Goal: Information Seeking & Learning: Learn about a topic

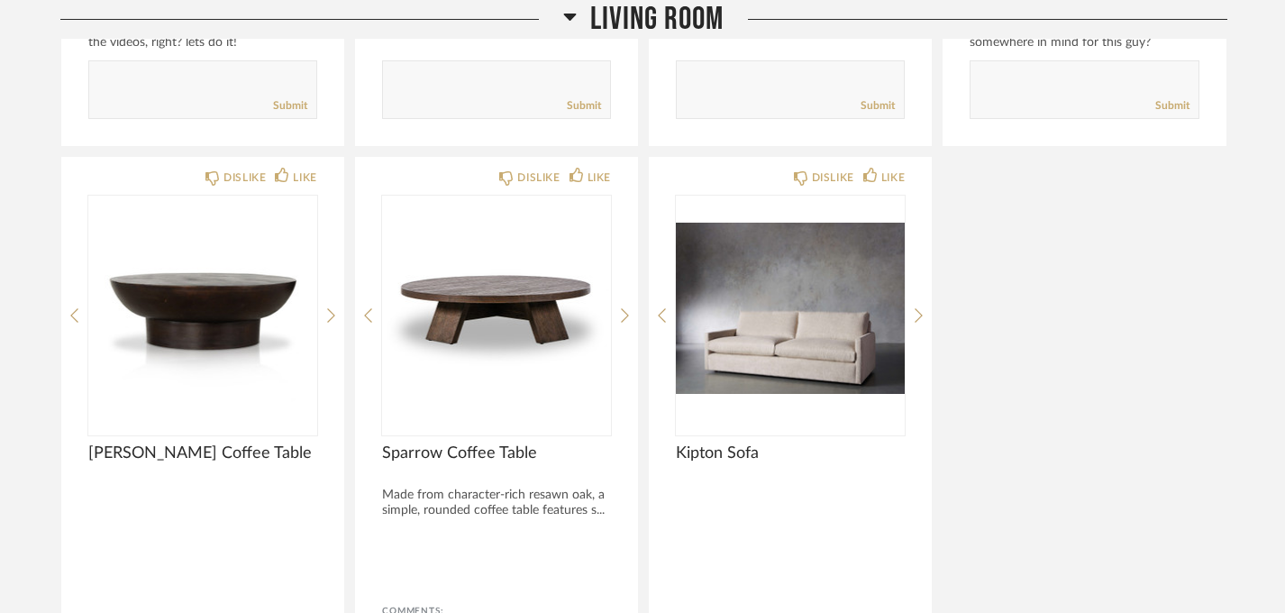
scroll to position [1347, 0]
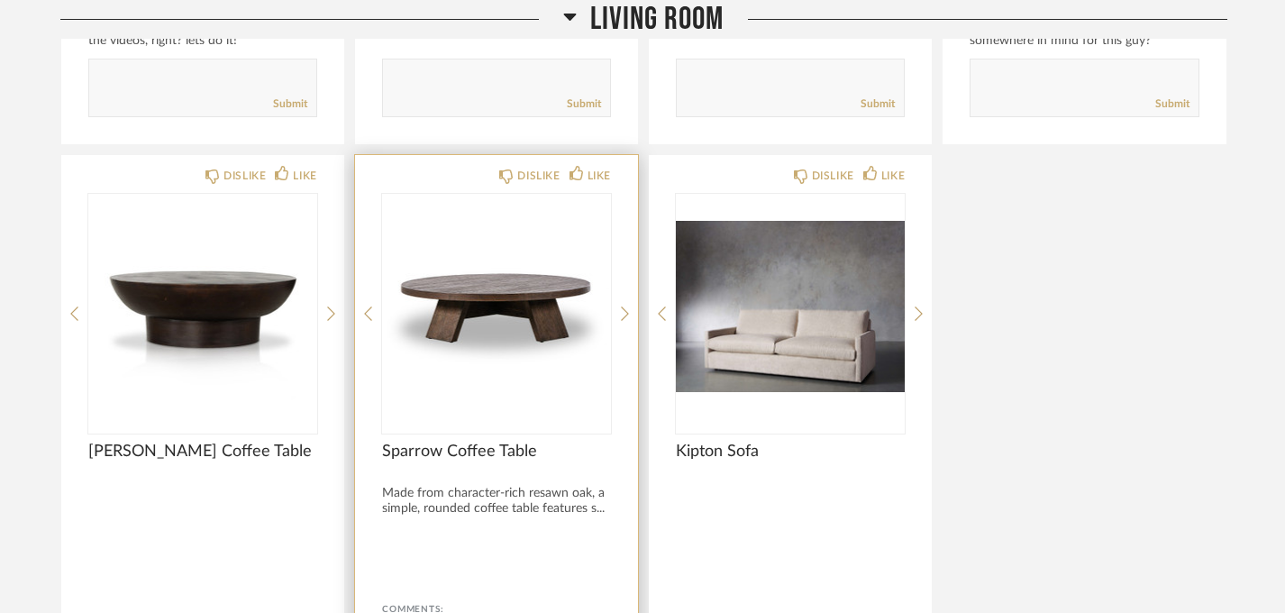
click at [524, 322] on img "0" at bounding box center [496, 306] width 229 height 225
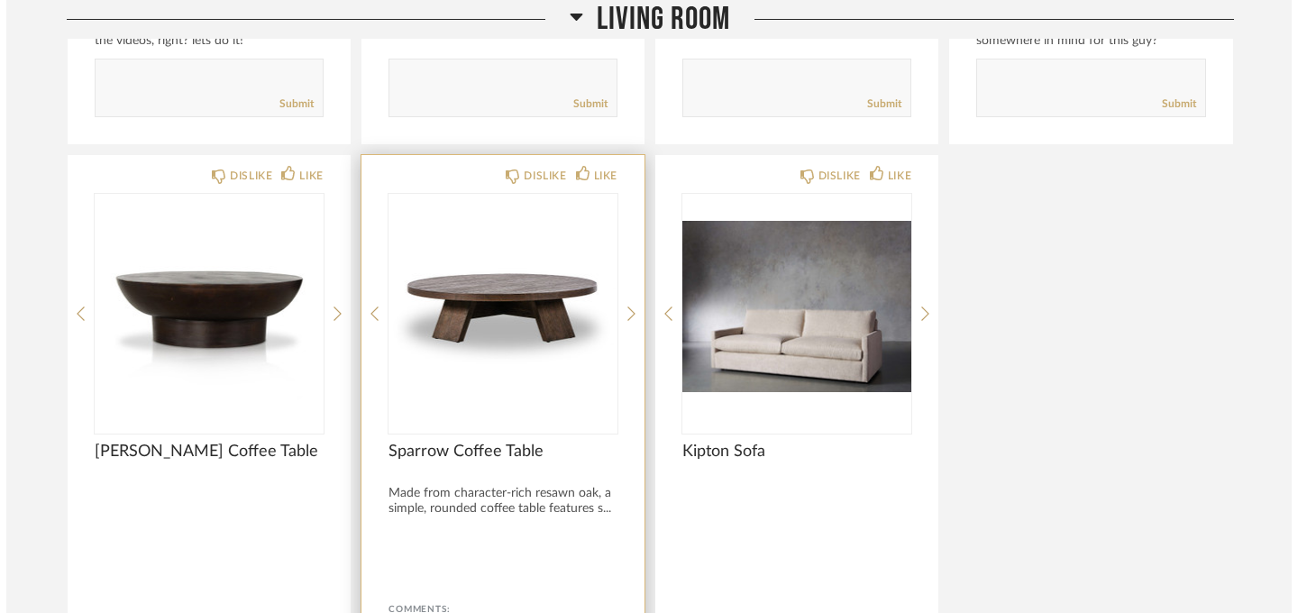
scroll to position [0, 0]
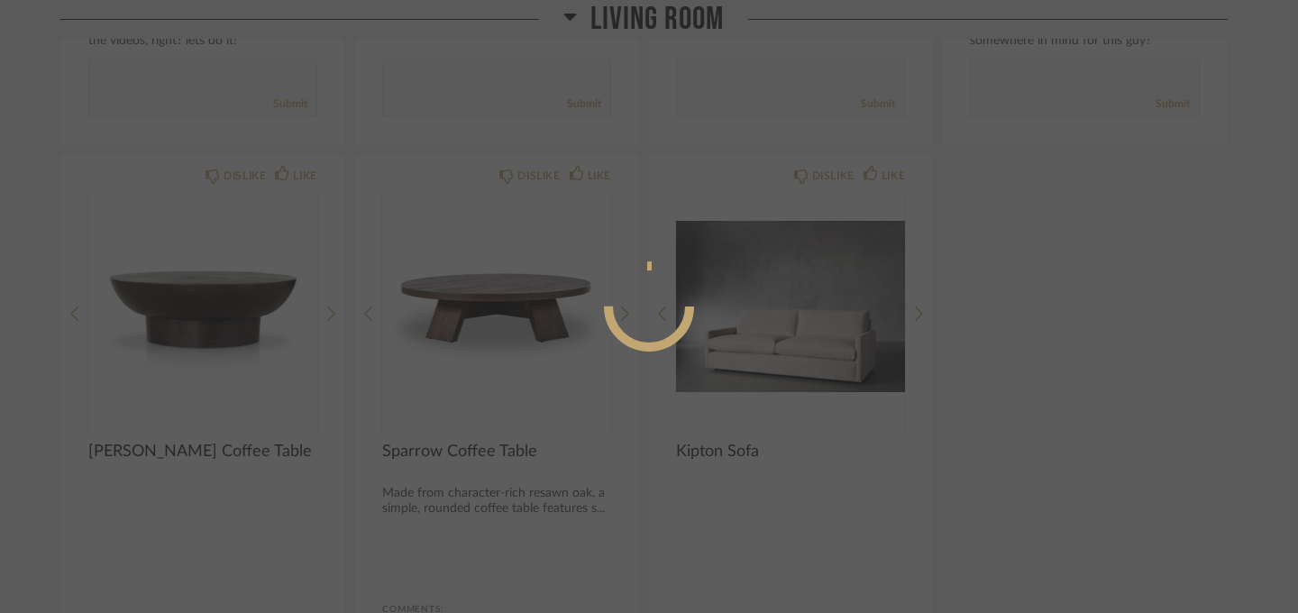
click at [450, 290] on div at bounding box center [649, 306] width 1298 height 613
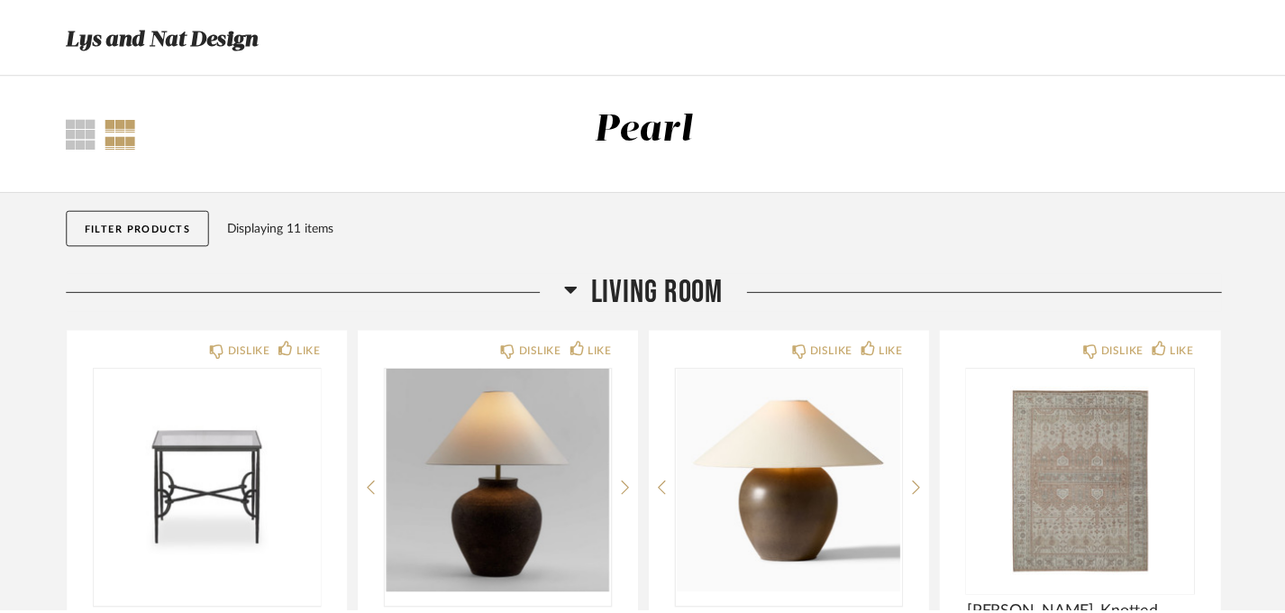
scroll to position [1347, 0]
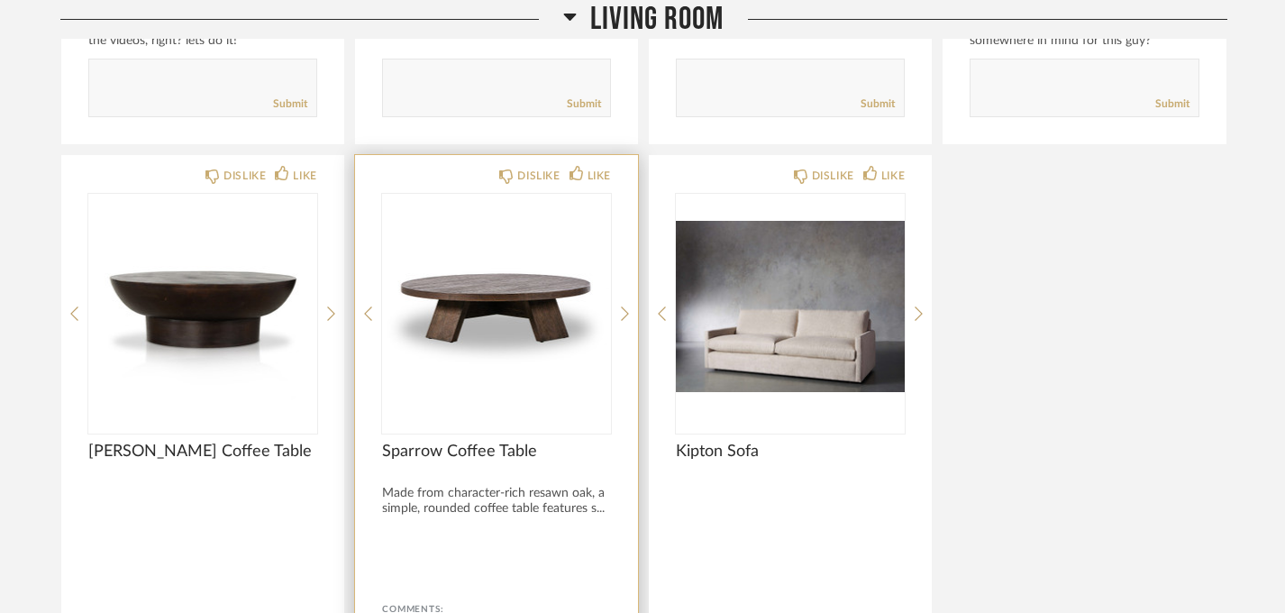
click at [559, 365] on img "0" at bounding box center [496, 306] width 229 height 225
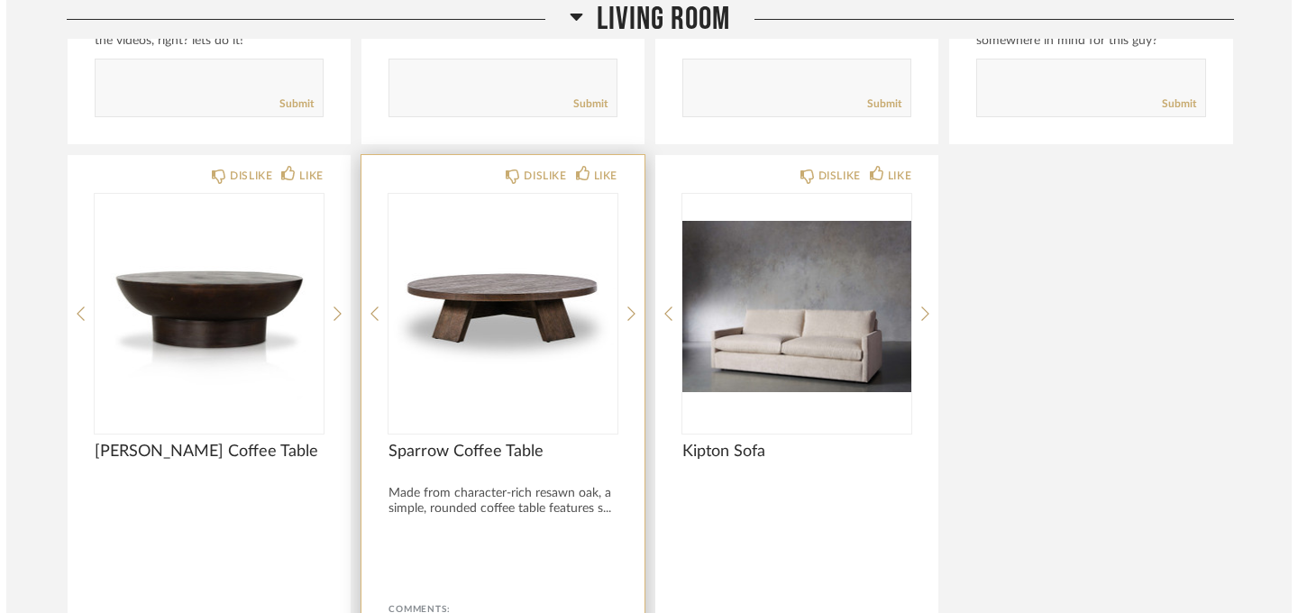
scroll to position [0, 0]
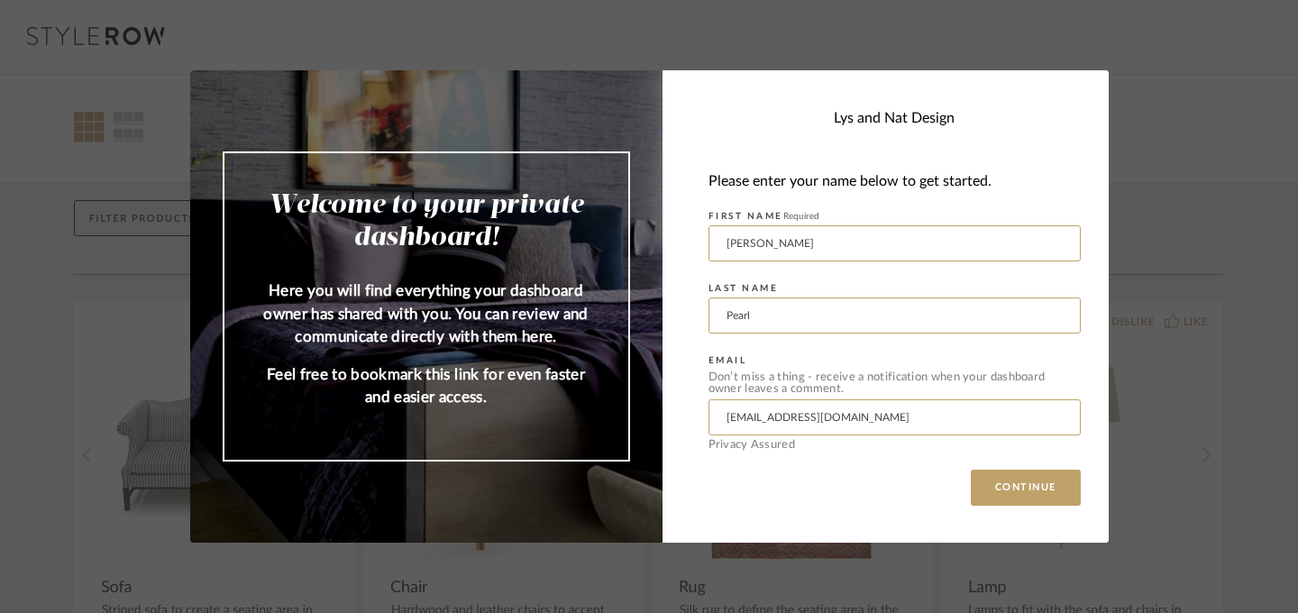
click at [1147, 41] on div "Welcome to your private dashboard! Here you will find everything your dashboard…" at bounding box center [649, 306] width 1298 height 613
click at [49, 224] on div "Welcome to your private dashboard! Here you will find everything your dashboard…" at bounding box center [649, 306] width 1298 height 613
click at [751, 429] on input "[EMAIL_ADDRESS][DOMAIN_NAME]" at bounding box center [895, 417] width 372 height 36
click at [1047, 494] on button "CONTINUE" at bounding box center [1026, 488] width 110 height 36
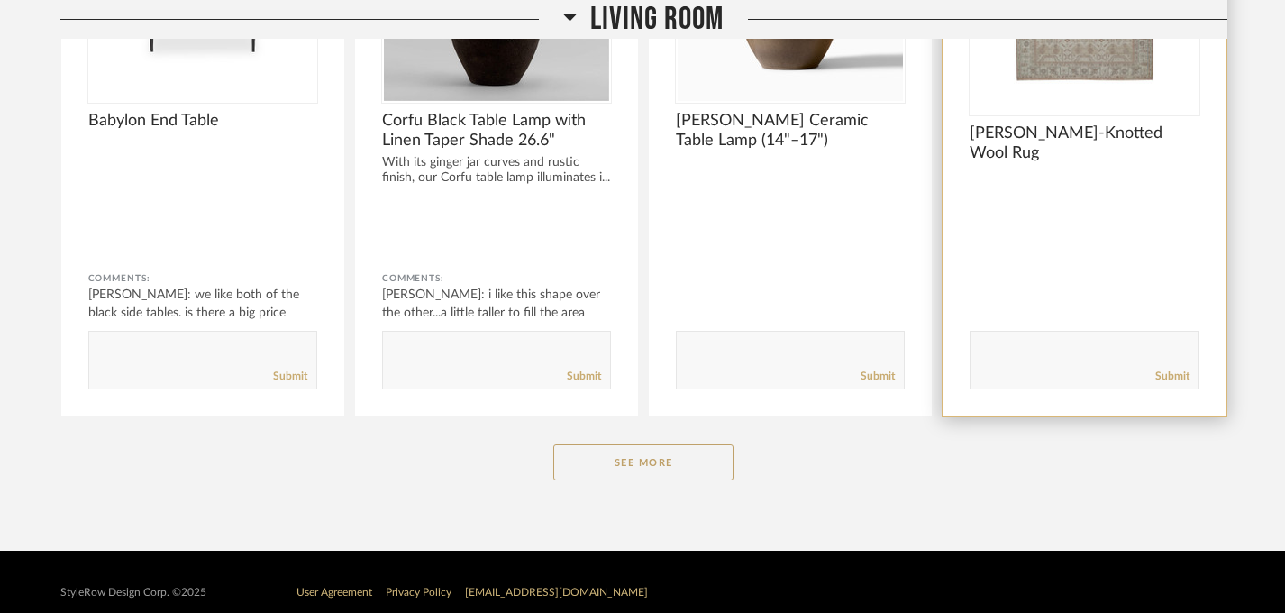
scroll to position [515, 0]
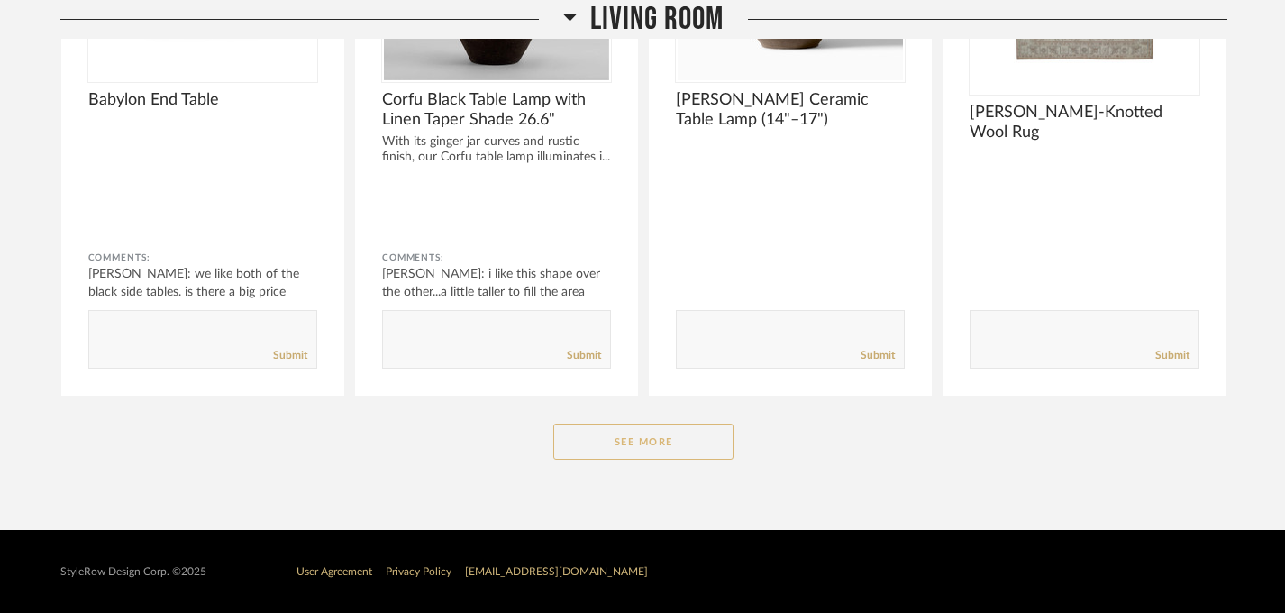
click at [689, 435] on button "See More" at bounding box center [643, 442] width 180 height 36
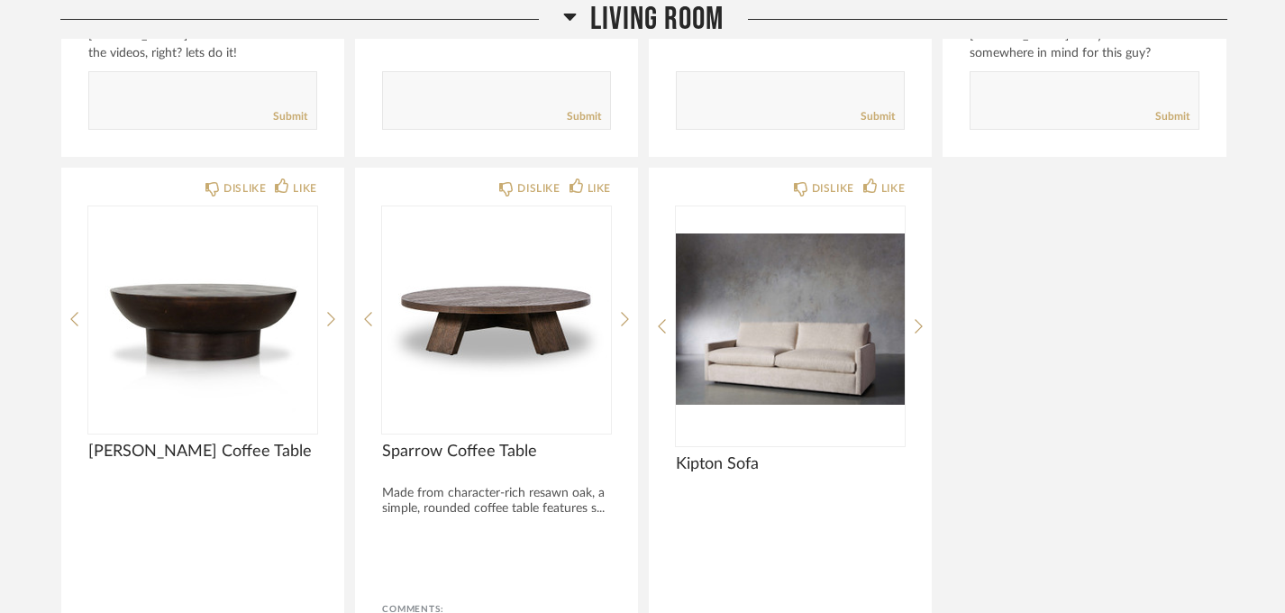
scroll to position [1351, 0]
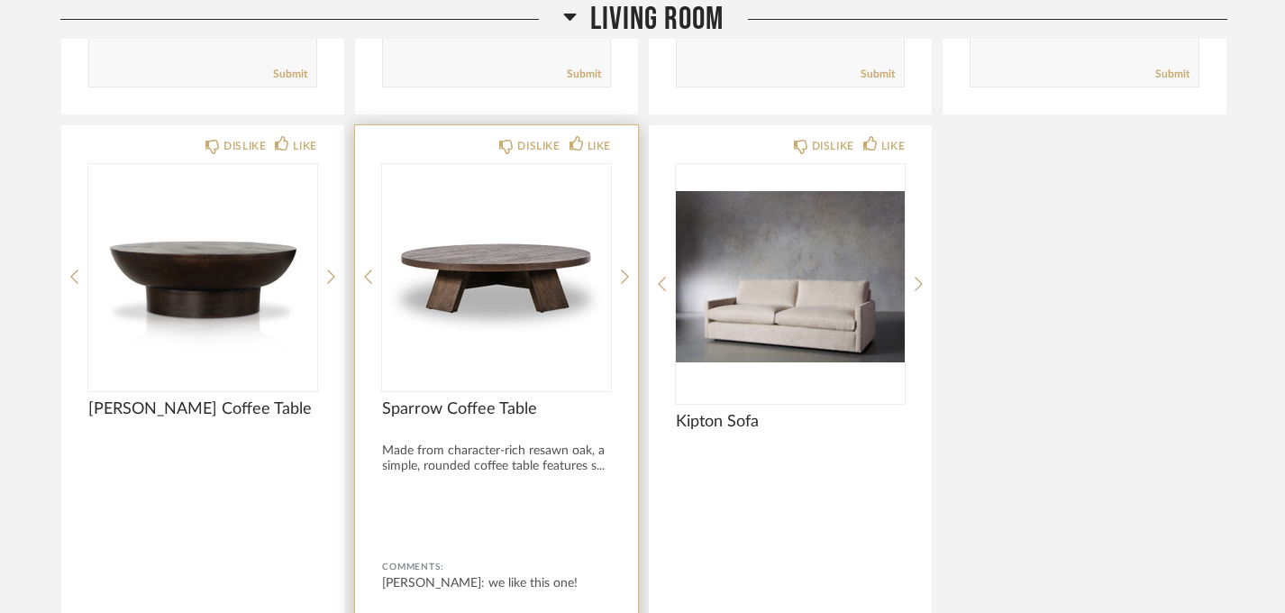
click at [524, 261] on img "0" at bounding box center [496, 276] width 229 height 225
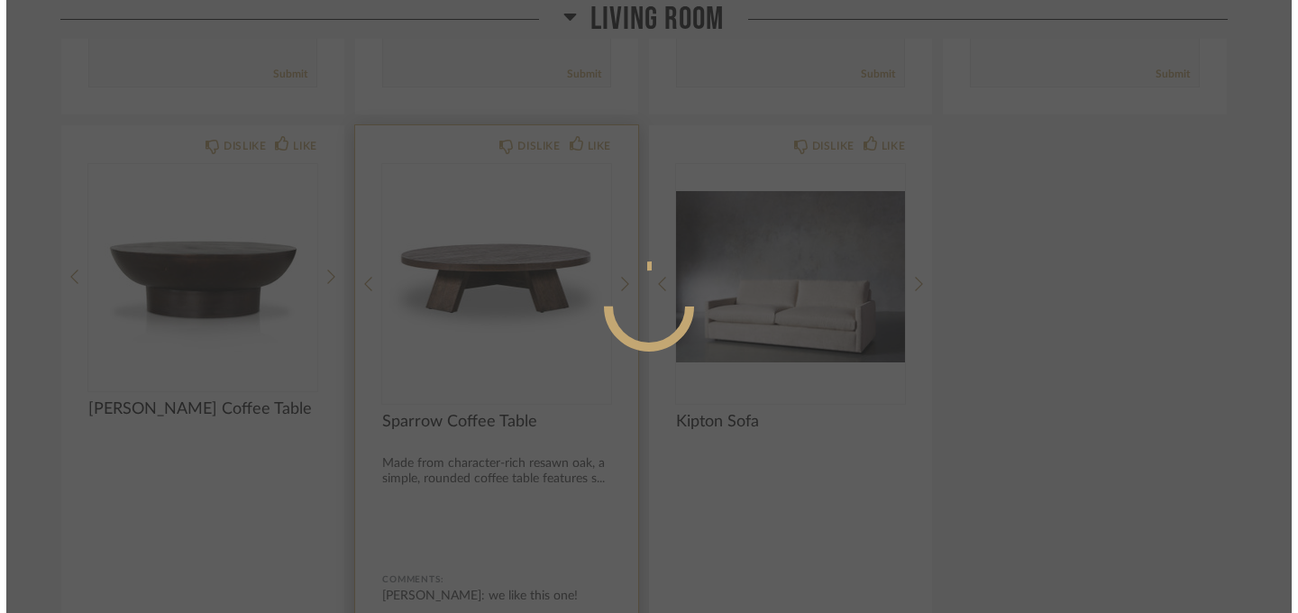
scroll to position [0, 0]
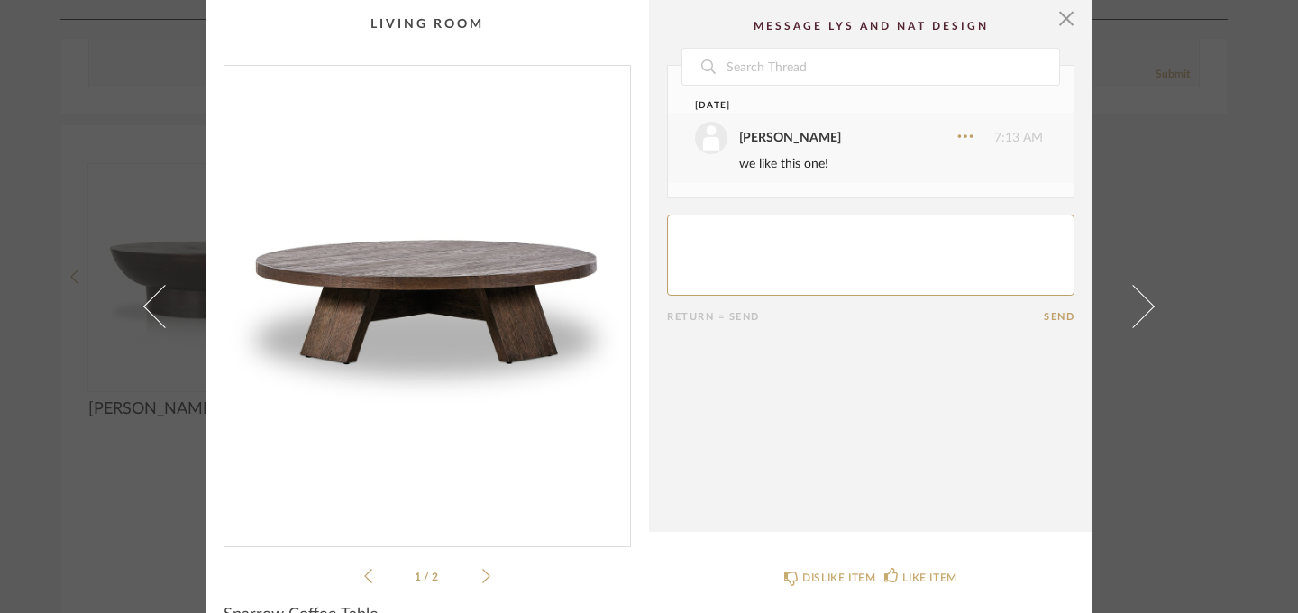
click at [489, 291] on img "0" at bounding box center [427, 299] width 406 height 466
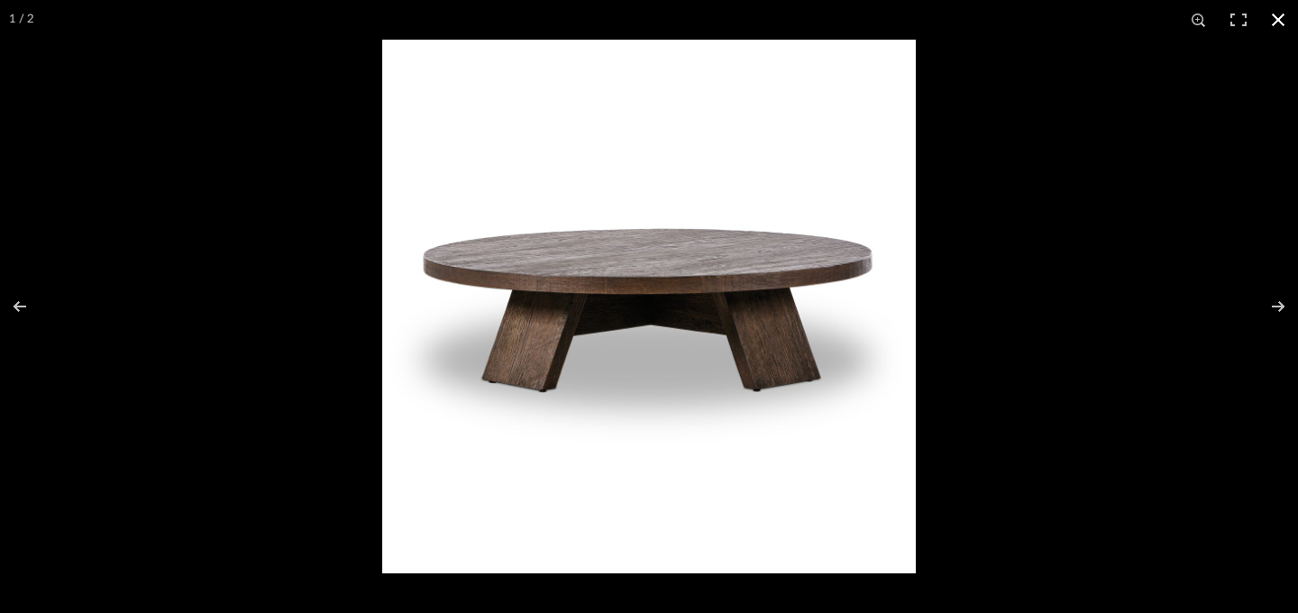
click at [974, 189] on div at bounding box center [1031, 346] width 1298 height 613
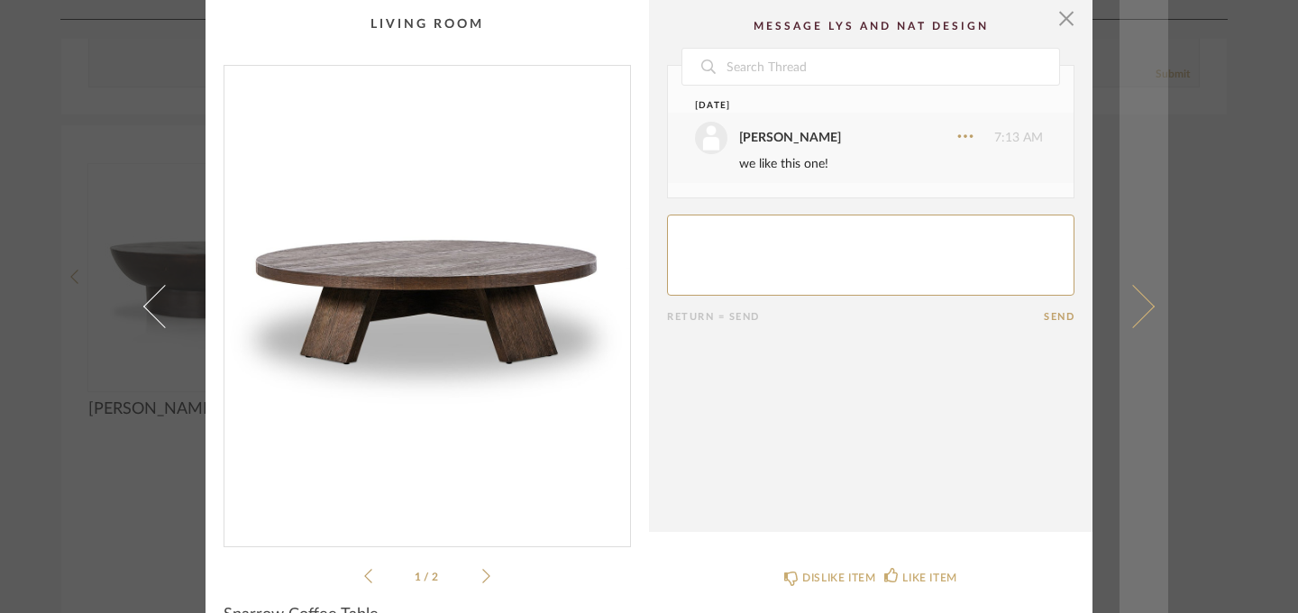
click at [1157, 122] on link at bounding box center [1144, 306] width 49 height 613
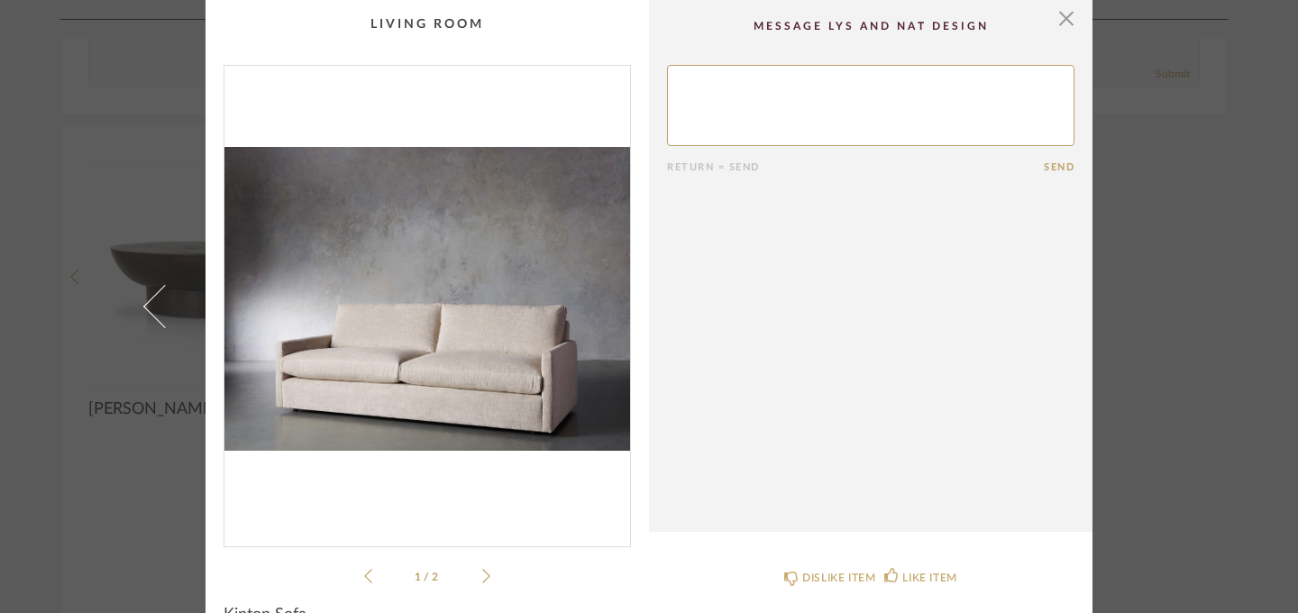
click at [50, 301] on div "× 1 / 2 Return = Send Send Kipton Sofa DISLIKE ITEM LIKE ITEM" at bounding box center [649, 306] width 1298 height 613
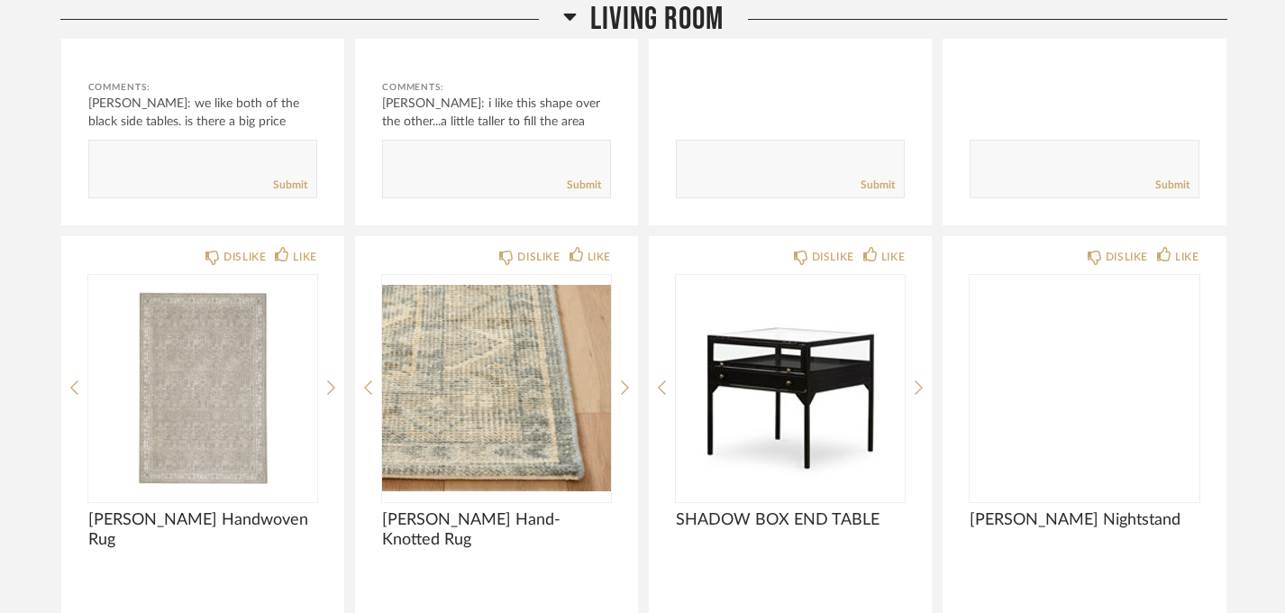
scroll to position [763, 0]
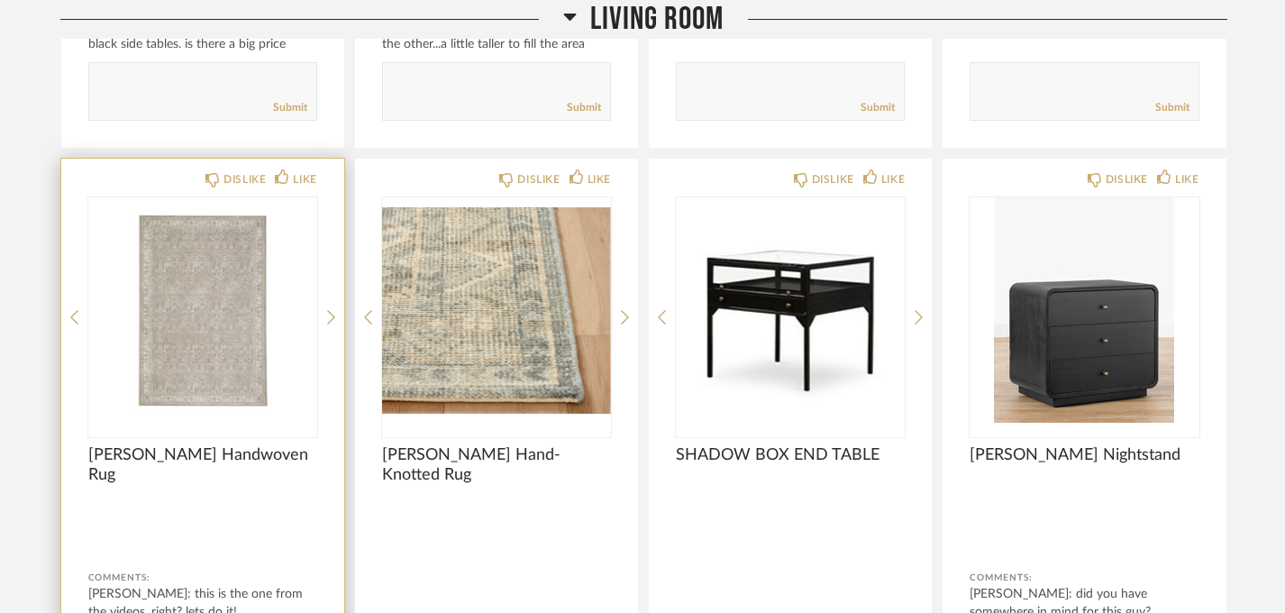
click at [206, 331] on img "0" at bounding box center [202, 309] width 229 height 225
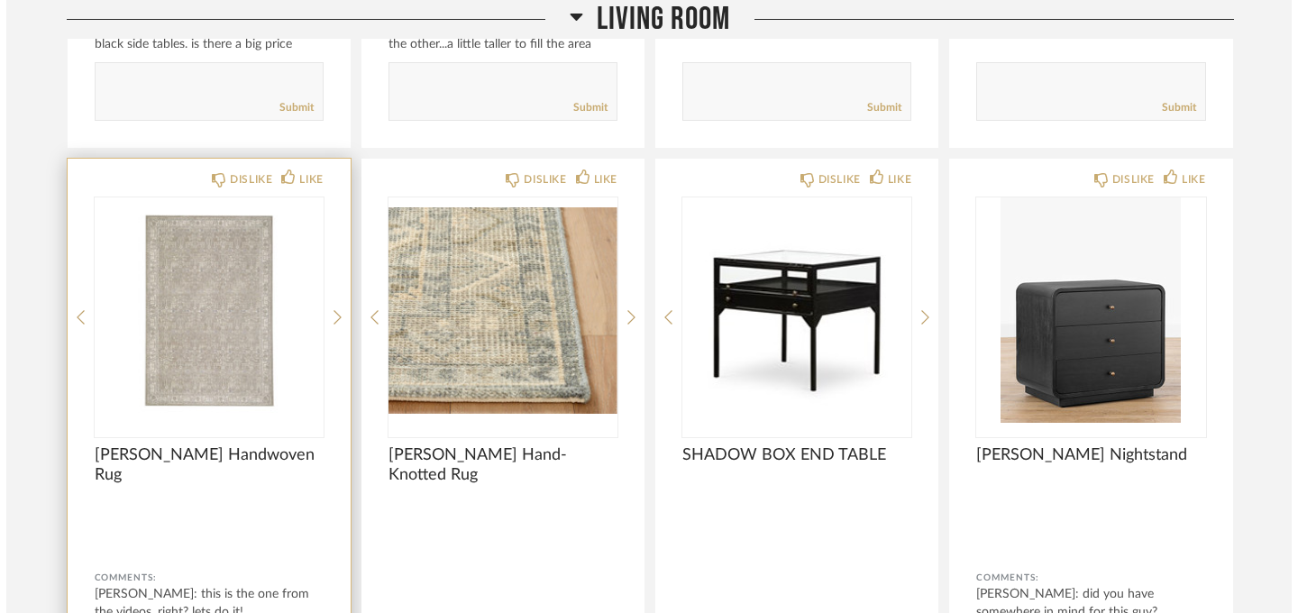
scroll to position [0, 0]
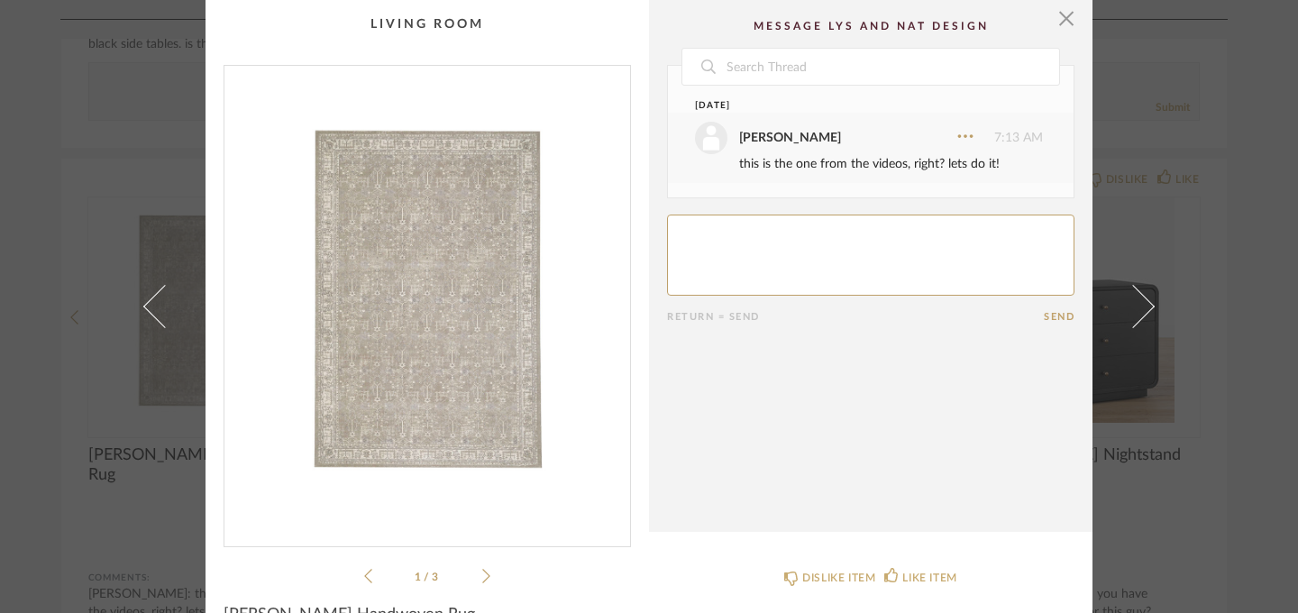
click at [1238, 231] on div "× 1 / 3 Date [DATE] [PERSON_NAME] 7:13 AM this is the one from the videos, righ…" at bounding box center [649, 306] width 1298 height 613
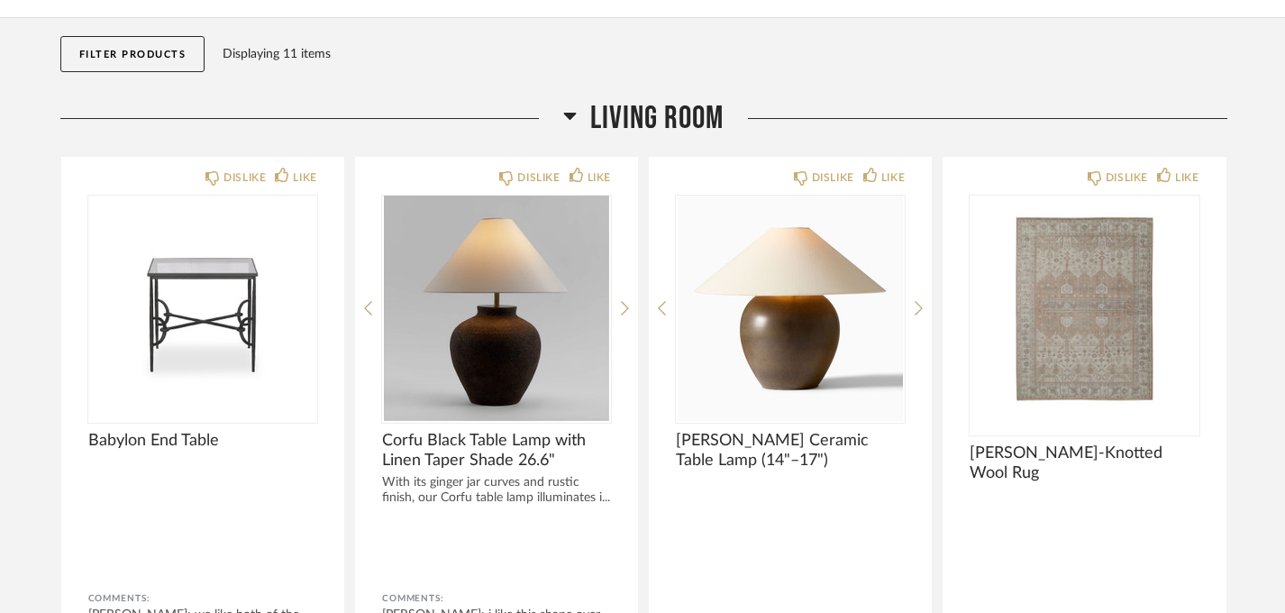
scroll to position [129, 0]
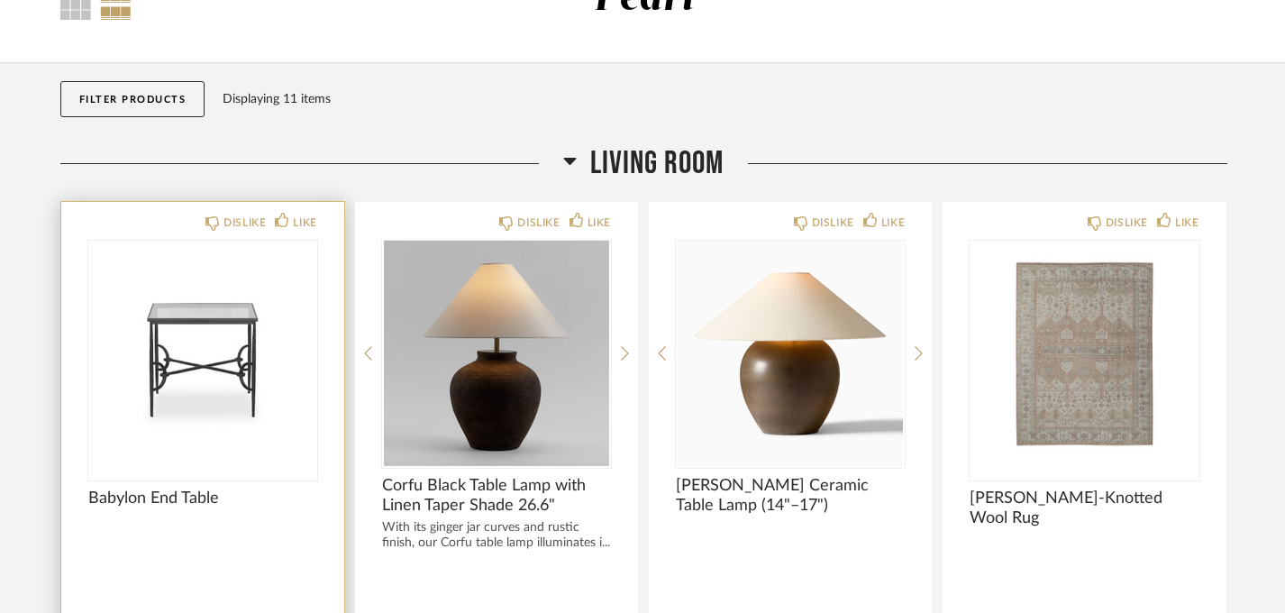
click at [0, 0] on img at bounding box center [0, 0] width 0 height 0
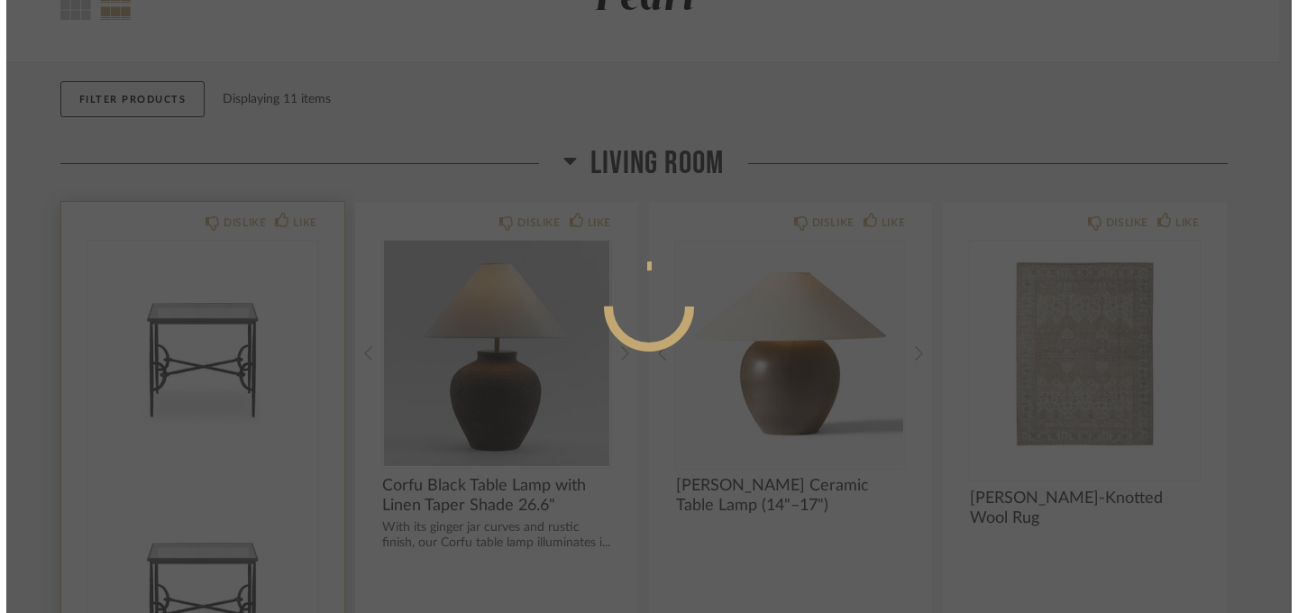
scroll to position [0, 0]
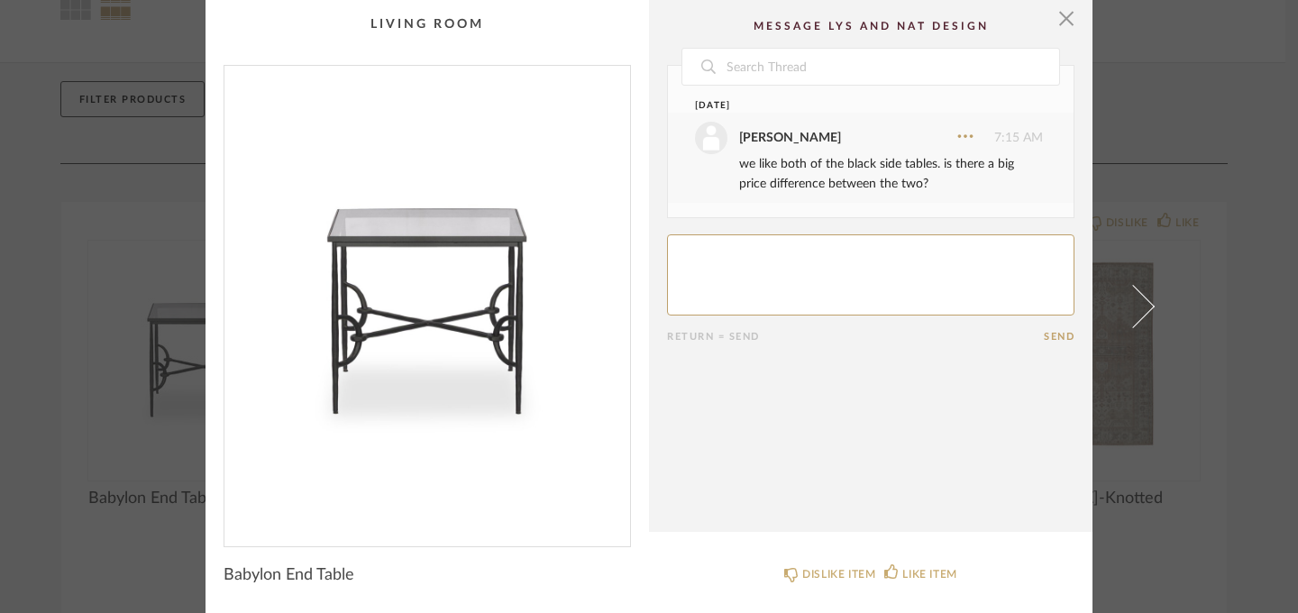
click at [87, 223] on div "× Date [DATE] [PERSON_NAME] 7:15 AM we like both of the black side tables. is t…" at bounding box center [649, 306] width 1298 height 613
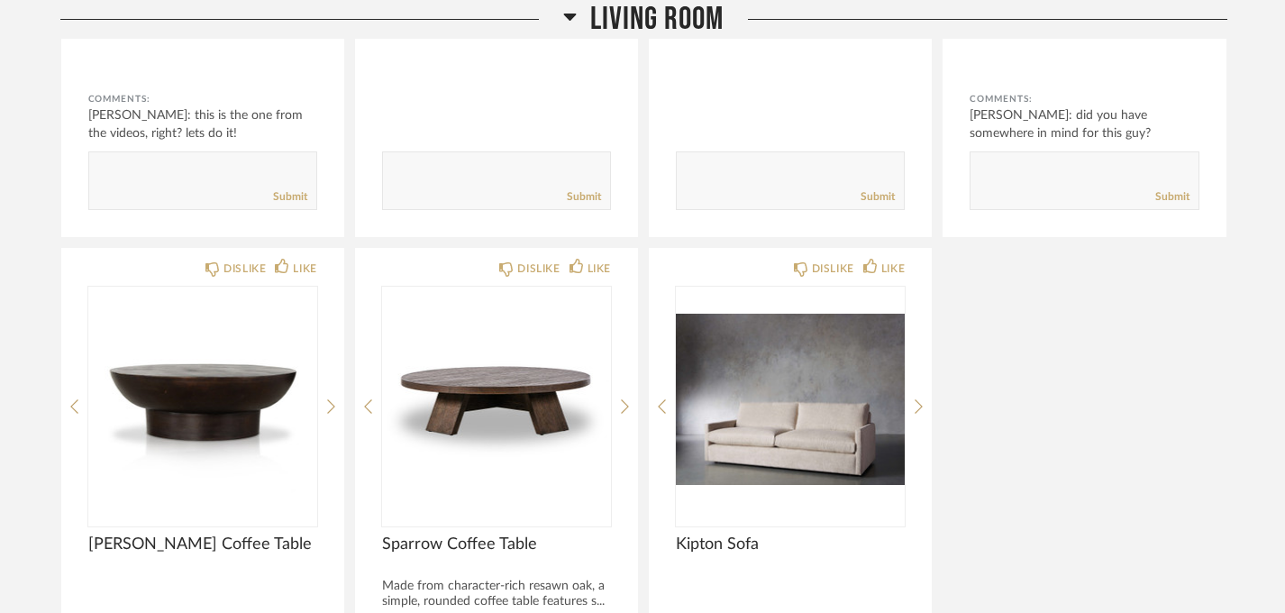
scroll to position [1225, 0]
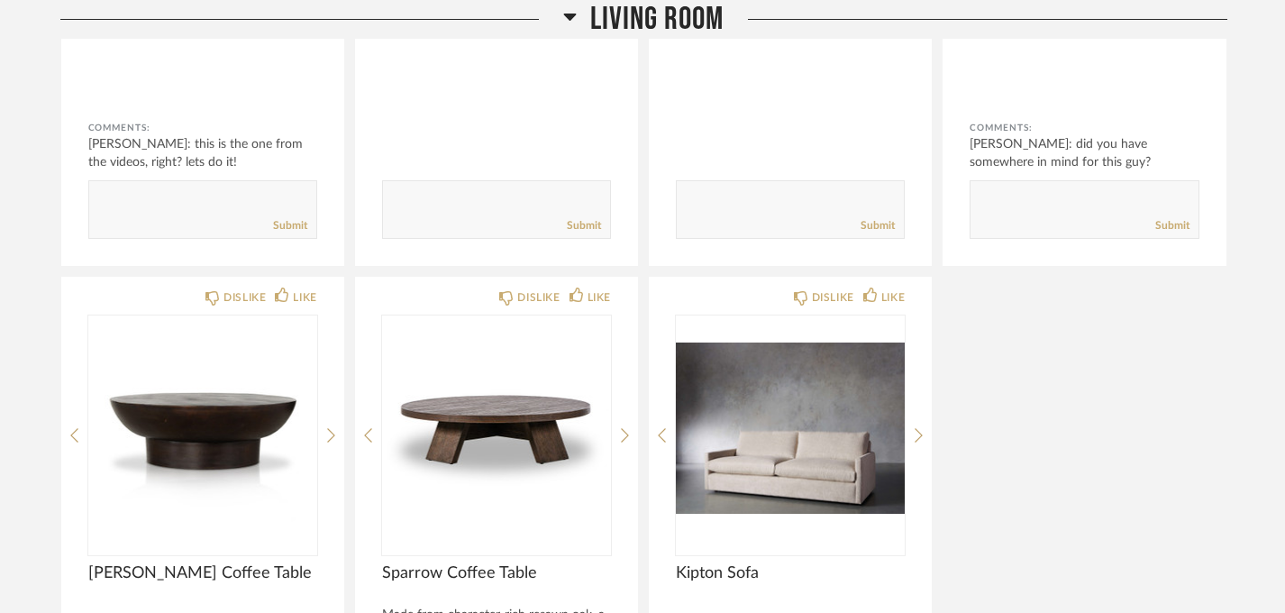
click at [504, 392] on img "0" at bounding box center [496, 427] width 229 height 225
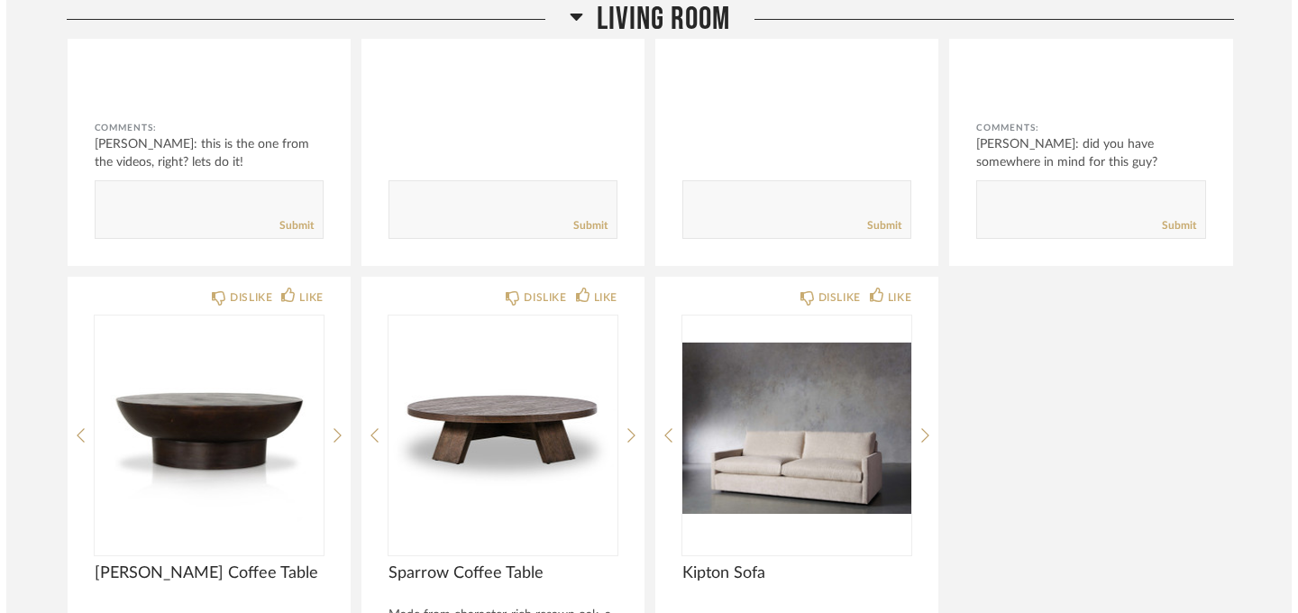
scroll to position [0, 0]
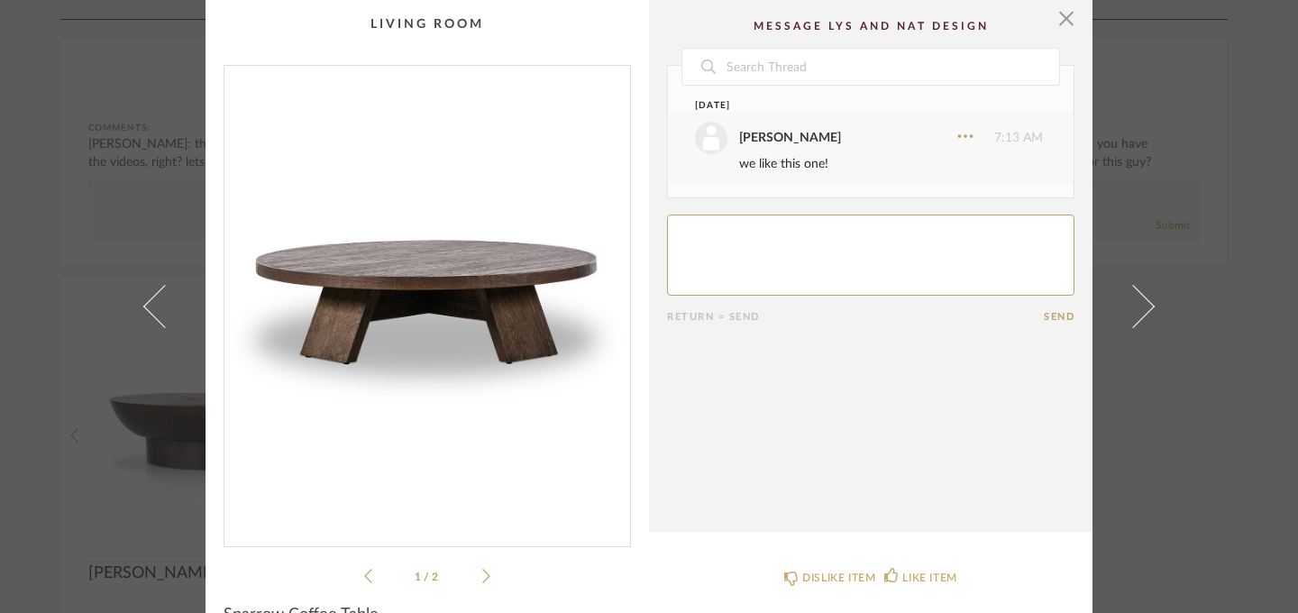
click at [360, 264] on img "0" at bounding box center [427, 299] width 406 height 466
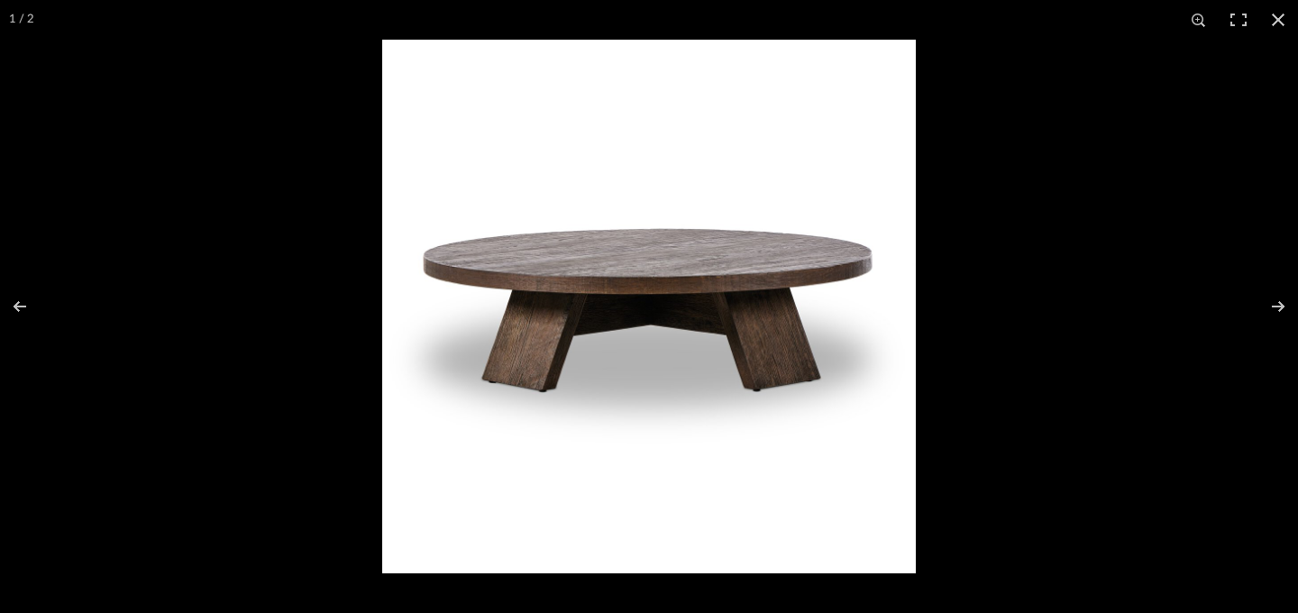
click at [642, 277] on img at bounding box center [649, 307] width 534 height 534
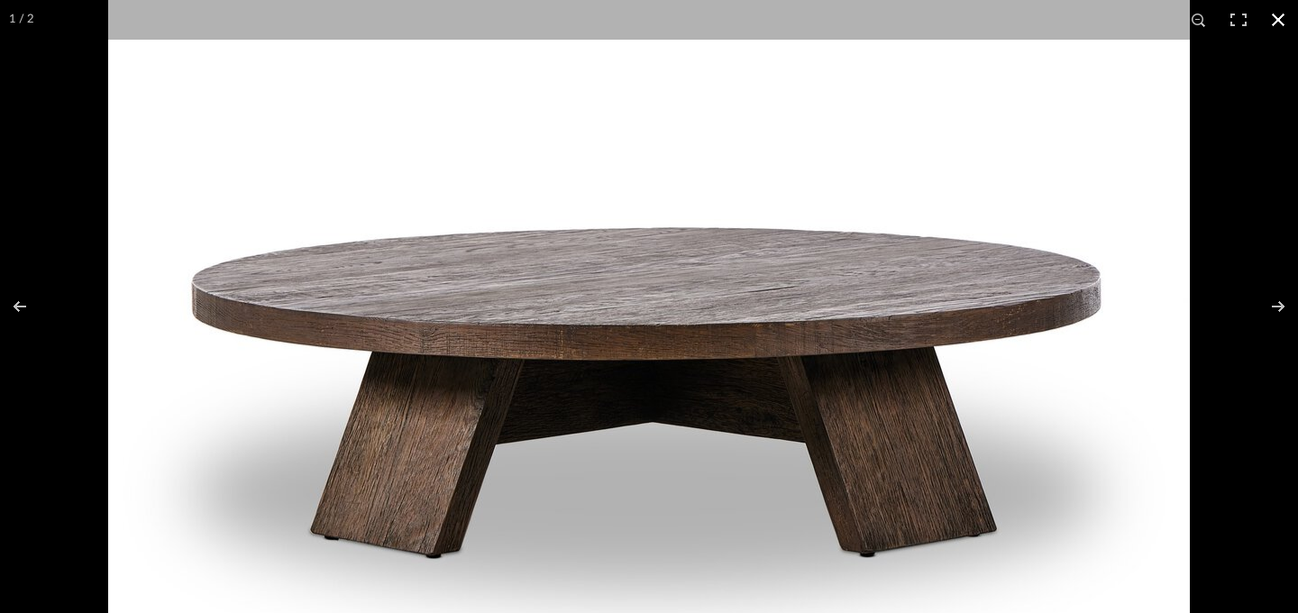
click at [68, 208] on div at bounding box center [649, 306] width 1298 height 613
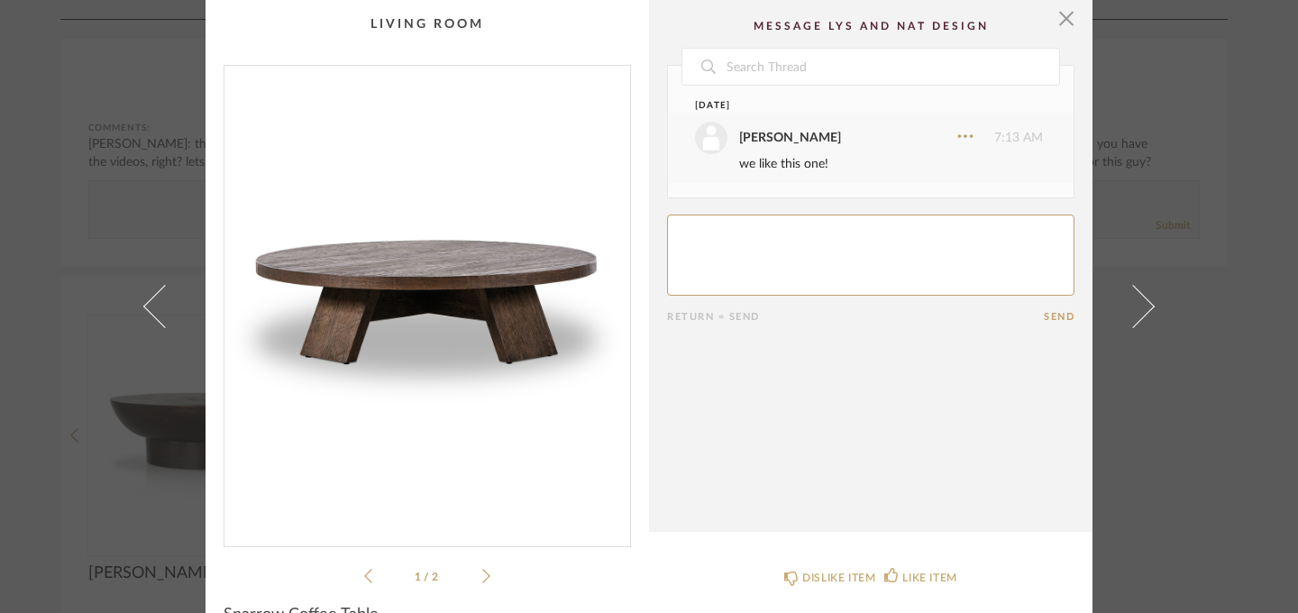
click at [16, 117] on div "× 1 / 2 Date [DATE] [PERSON_NAME] 7:13 AM we like this one! Return = Send Send …" at bounding box center [649, 306] width 1298 height 613
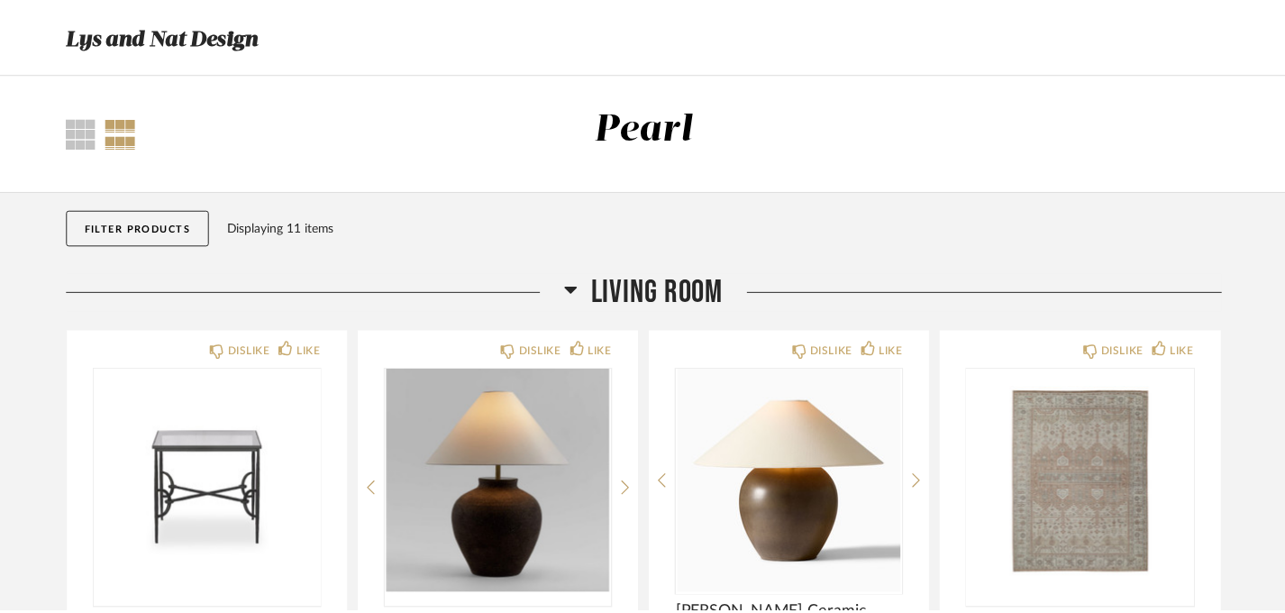
scroll to position [1225, 0]
